Goal: Transaction & Acquisition: Purchase product/service

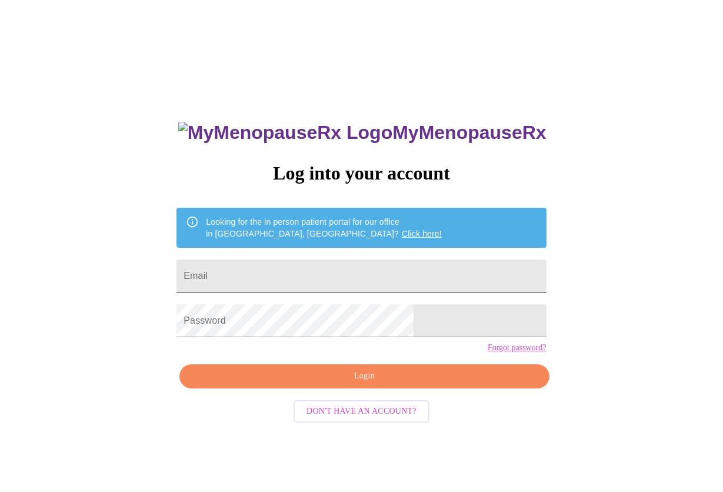
click at [302, 268] on input "Email" at bounding box center [362, 276] width 370 height 33
type input "[EMAIL_ADDRESS][DOMAIN_NAME]"
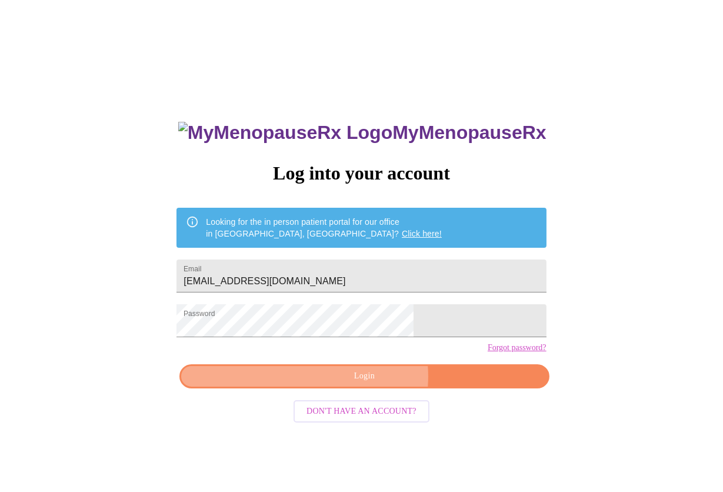
click at [371, 384] on span "Login" at bounding box center [364, 376] width 343 height 15
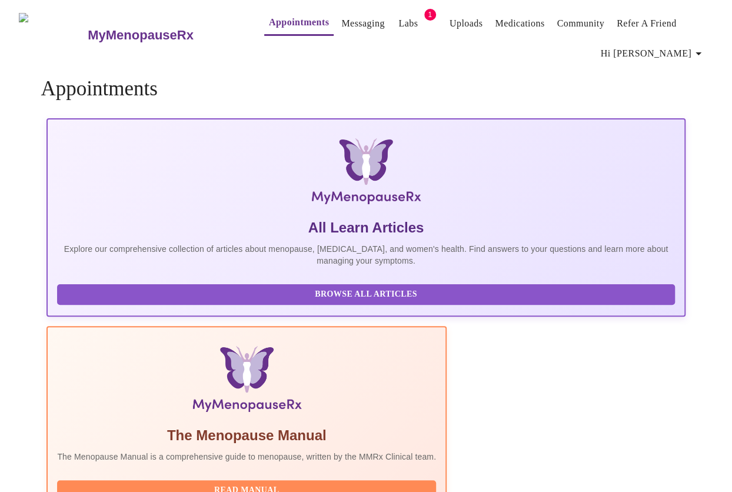
click at [398, 20] on link "Labs" at bounding box center [407, 23] width 19 height 16
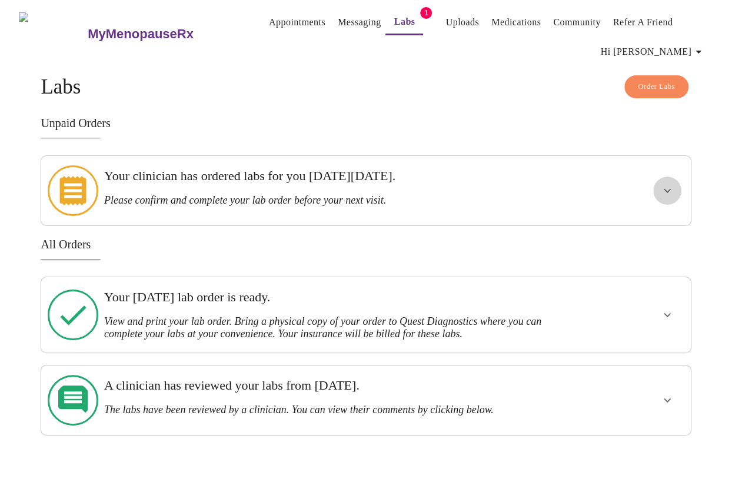
click at [670, 189] on icon "show more" at bounding box center [667, 191] width 7 height 4
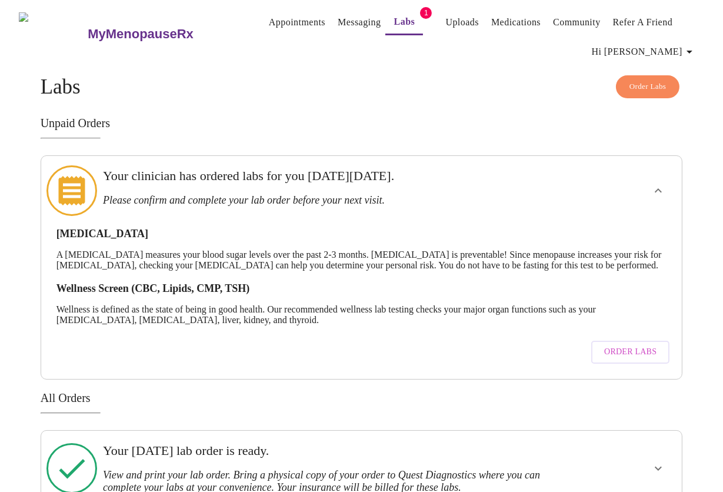
click at [649, 350] on span "Order Labs" at bounding box center [630, 352] width 52 height 15
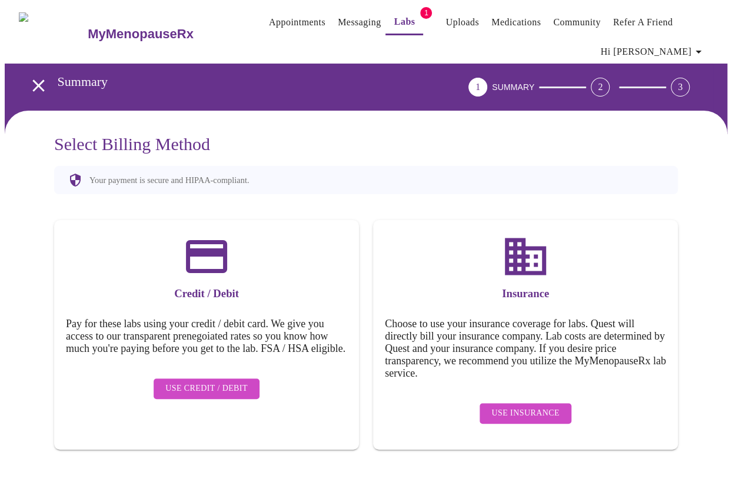
click at [207, 389] on span "Use Credit / Debit" at bounding box center [206, 388] width 82 height 15
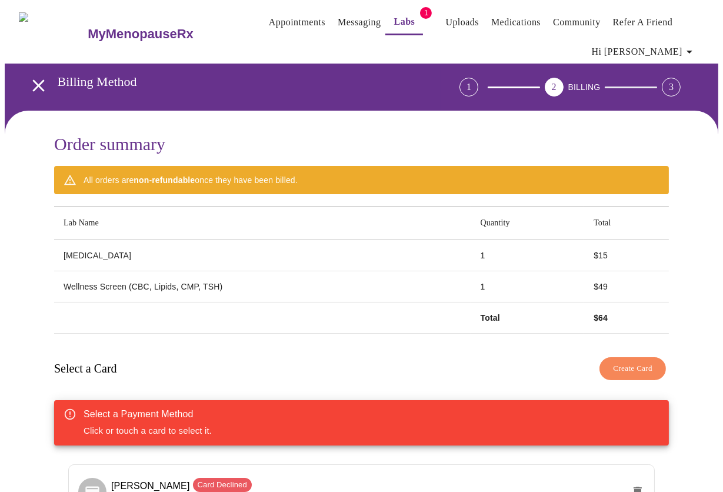
click at [338, 19] on link "Messaging" at bounding box center [359, 22] width 43 height 16
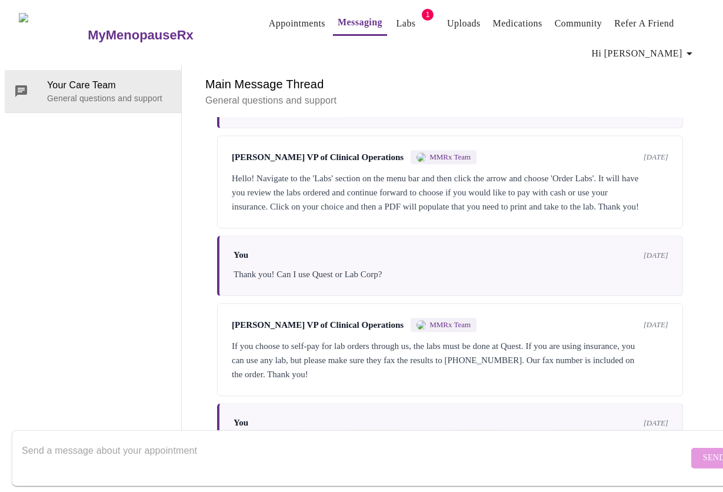
scroll to position [4130, 0]
click at [353, 435] on div at bounding box center [355, 457] width 667 height 45
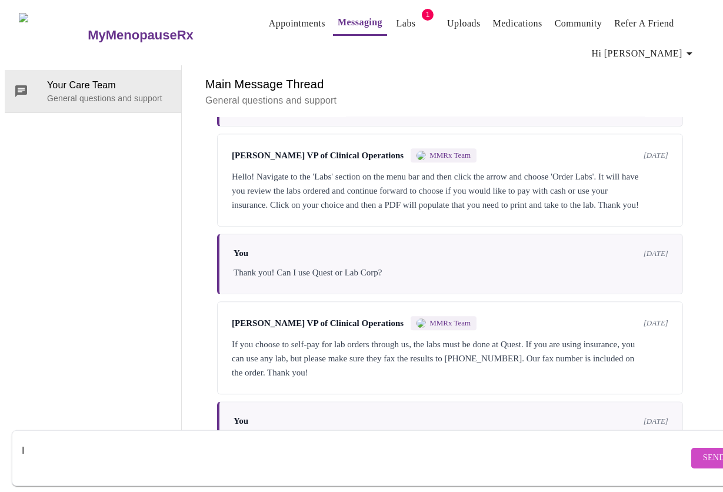
type textarea "I"
click at [195, 439] on textarea "Send a message about your appointment" at bounding box center [355, 458] width 667 height 38
click at [192, 439] on textarea "Send a message about your appointment" at bounding box center [355, 458] width 667 height 38
type textarea "I have my new insurance information, can I use that for my labs?"
click at [703, 451] on span "Send" at bounding box center [714, 458] width 22 height 15
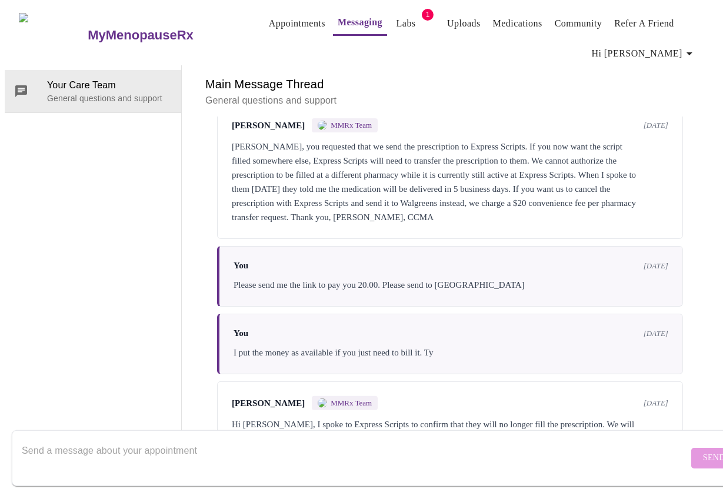
scroll to position [0, 0]
click at [678, 45] on span "Hi [PERSON_NAME]" at bounding box center [644, 53] width 105 height 16
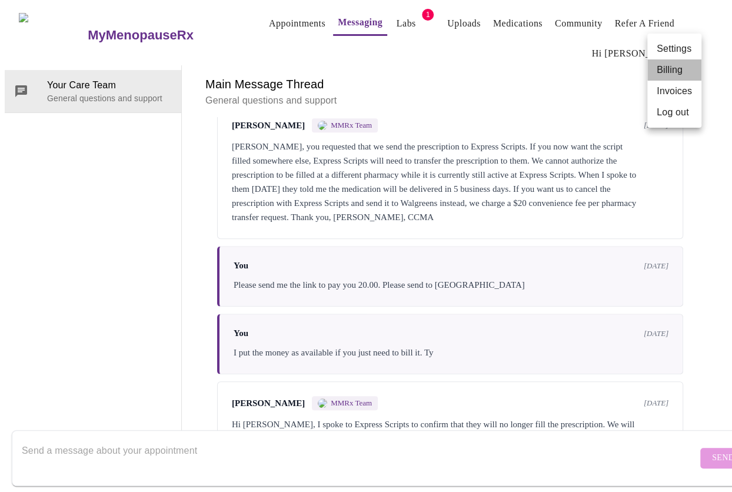
click at [673, 69] on li "Billing" at bounding box center [674, 69] width 54 height 21
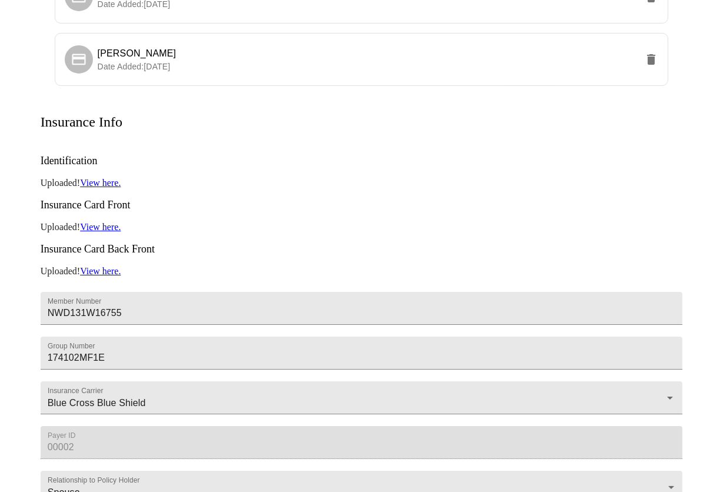
scroll to position [471, 0]
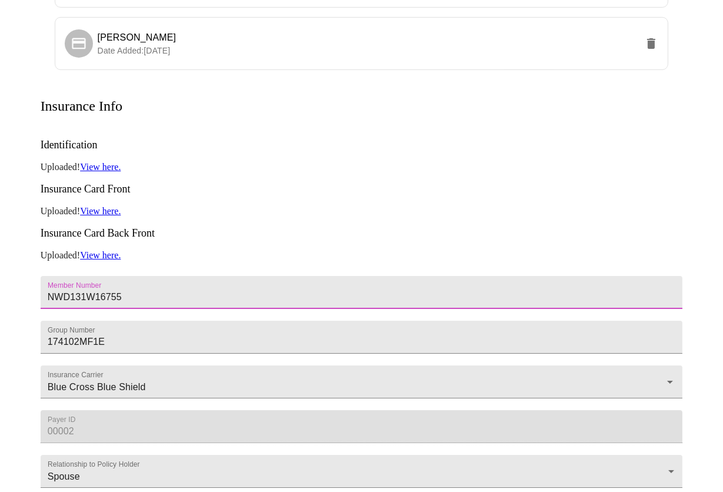
drag, startPoint x: 125, startPoint y: 251, endPoint x: 35, endPoint y: 246, distance: 90.8
click at [35, 246] on div "Billing Credit Cards Create Card [PERSON_NAME] Card Declined Date Added: [DATE]…" at bounding box center [362, 119] width 714 height 1028
type input "i"
type input "ISQ25K080936"
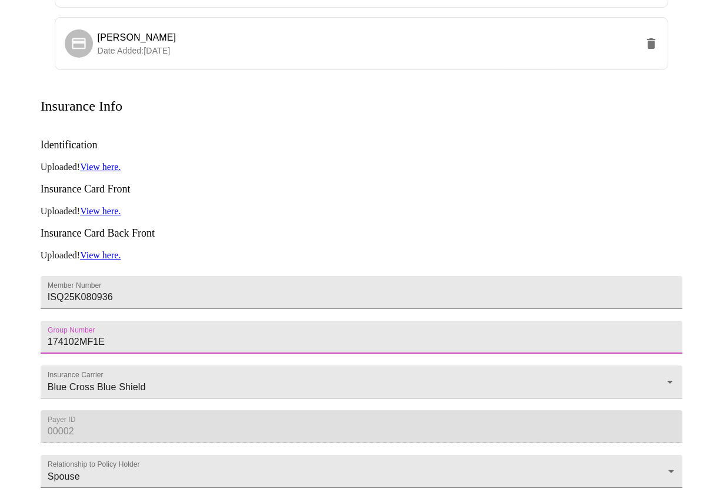
drag, startPoint x: 117, startPoint y: 309, endPoint x: 0, endPoint y: 308, distance: 116.5
click at [5, 308] on div "MyMenopauseRx Appointments Messaging Labs 1 Uploads Medications Community Refer…" at bounding box center [362, 83] width 714 height 1099
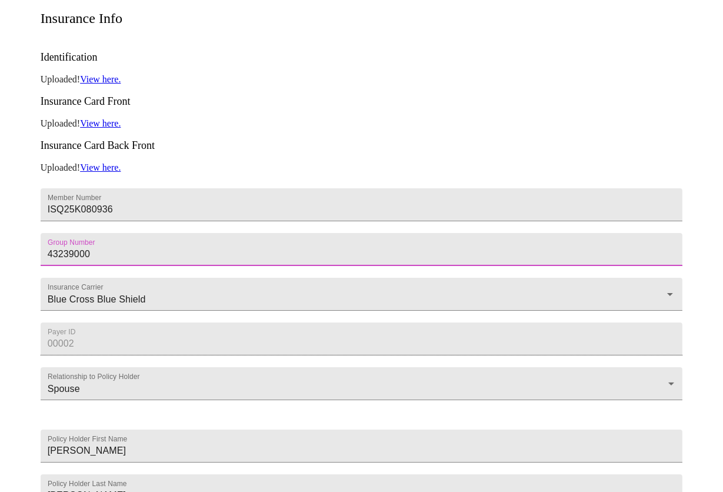
scroll to position [588, 0]
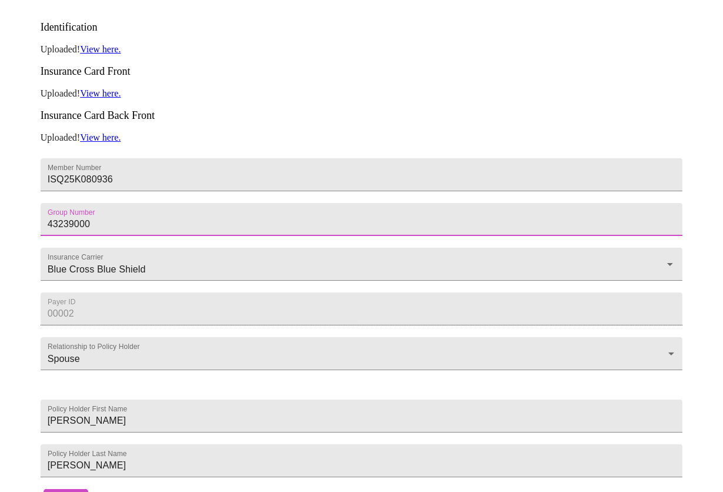
type input "43239000"
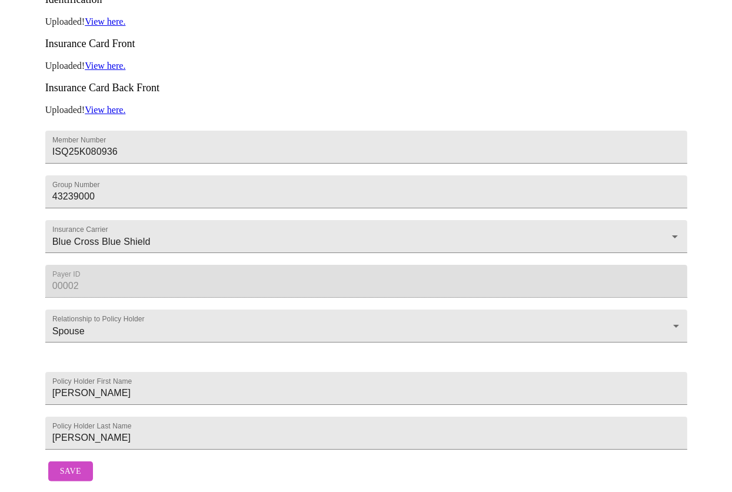
scroll to position [648, 0]
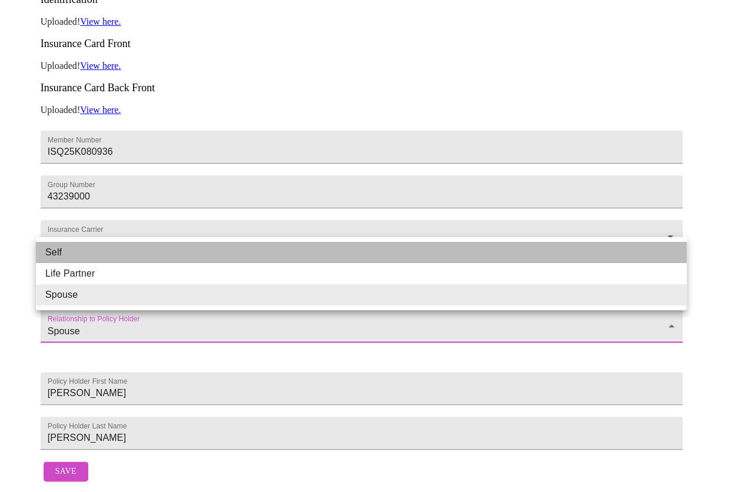
click at [69, 251] on li "Self" at bounding box center [361, 252] width 651 height 21
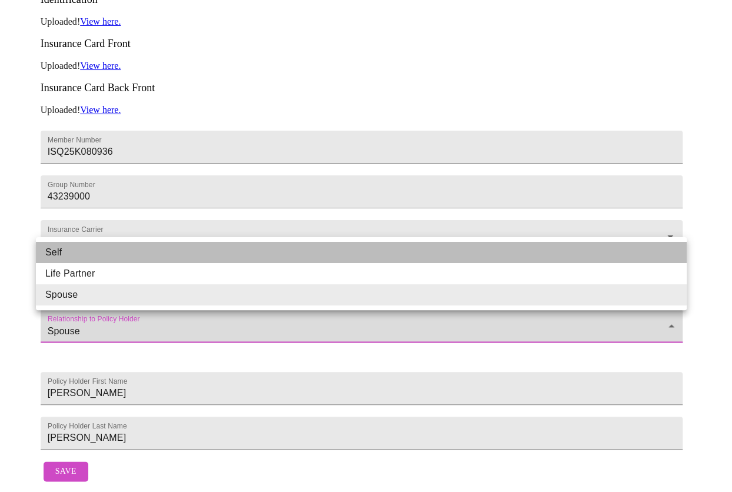
type input "Self"
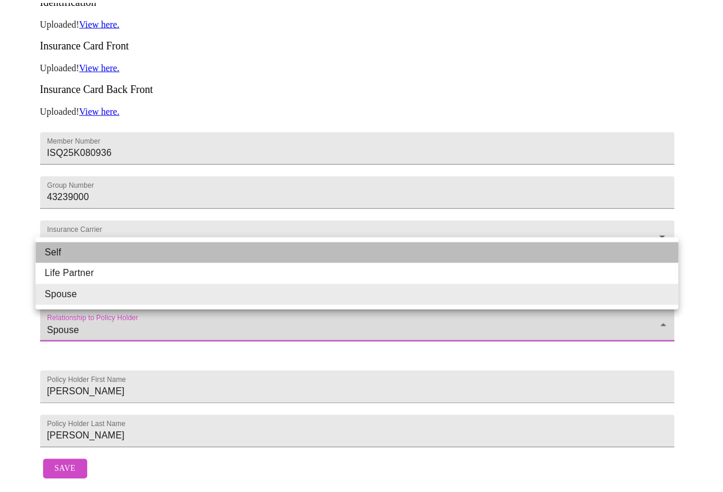
scroll to position [523, 0]
